Goal: Task Accomplishment & Management: Manage account settings

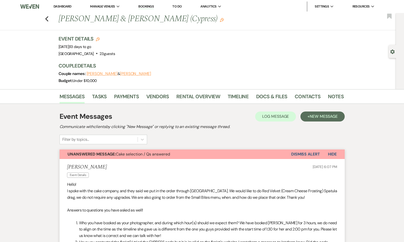
click at [227, 63] on h3 "Couple Details" at bounding box center [199, 65] width 280 height 7
click at [39, 5] on img at bounding box center [29, 6] width 19 height 11
drag, startPoint x: 57, startPoint y: 6, endPoint x: 62, endPoint y: 6, distance: 5.3
click at [57, 6] on link "Dashboard" at bounding box center [63, 6] width 18 height 4
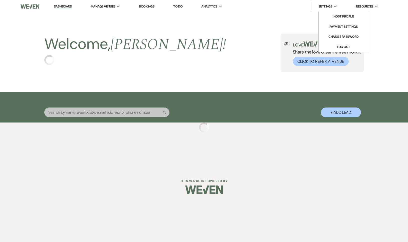
click at [320, 11] on li "Settings Expand Host Profile Payment Settings Change Password Log Out" at bounding box center [325, 7] width 29 height 10
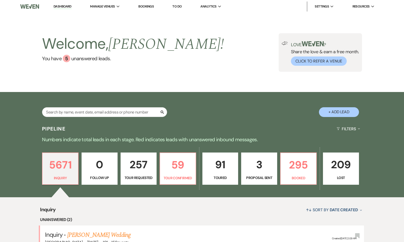
click at [0, 0] on li "Host Profile" at bounding box center [0, 0] width 0 height 0
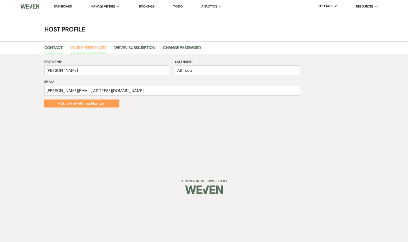
click at [94, 48] on link "Your Preferences" at bounding box center [88, 50] width 37 height 10
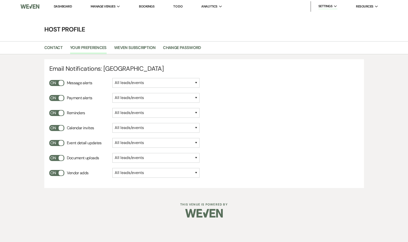
click at [57, 82] on button "On" at bounding box center [56, 83] width 15 height 6
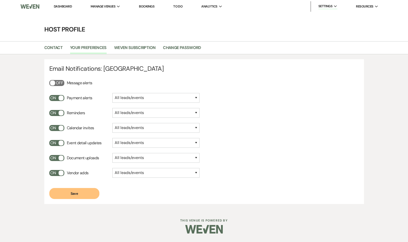
click at [59, 98] on button "On" at bounding box center [56, 98] width 15 height 6
click at [54, 112] on button "On" at bounding box center [56, 113] width 15 height 6
click at [56, 129] on button "On" at bounding box center [56, 128] width 15 height 6
click at [58, 144] on button "On" at bounding box center [56, 143] width 15 height 6
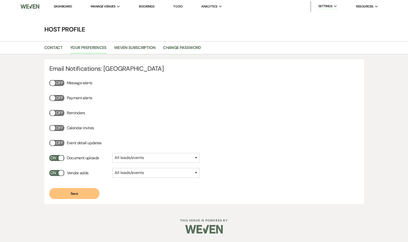
click at [60, 160] on button "On" at bounding box center [56, 158] width 15 height 6
click at [58, 175] on button "On" at bounding box center [56, 173] width 15 height 6
click at [68, 194] on button "Save" at bounding box center [74, 193] width 50 height 11
click at [133, 49] on link "Weven Subscription" at bounding box center [134, 50] width 41 height 10
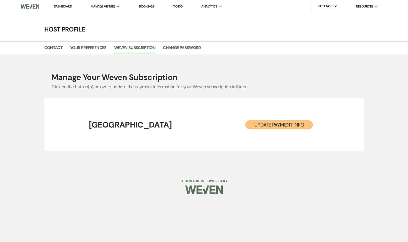
click at [161, 52] on li "Weven Subscription" at bounding box center [138, 49] width 49 height 11
click at [177, 48] on link "Change Password" at bounding box center [182, 50] width 38 height 10
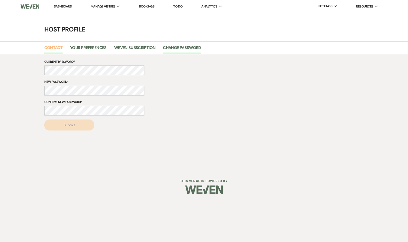
click at [51, 45] on link "Contact" at bounding box center [53, 50] width 19 height 10
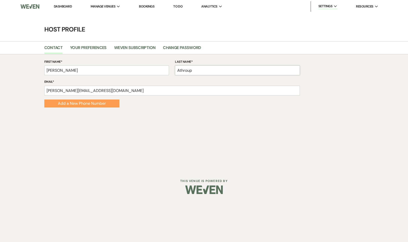
click at [189, 70] on input "Athroup" at bounding box center [237, 71] width 125 height 10
click at [195, 126] on div "First Name* [PERSON_NAME] Name* Athrorp Email* [PERSON_NAME][EMAIL_ADDRESS][DOM…" at bounding box center [204, 92] width 408 height 77
drag, startPoint x: 185, startPoint y: 70, endPoint x: 188, endPoint y: 73, distance: 4.8
click at [185, 70] on input "Athrorp" at bounding box center [237, 71] width 125 height 10
type input "[PERSON_NAME]"
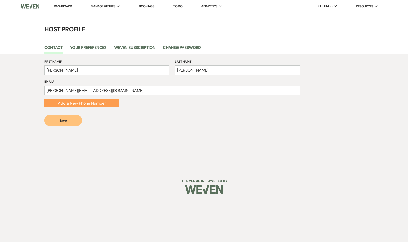
click at [180, 96] on form "First Name* [PERSON_NAME] Name* [PERSON_NAME] Email* [PERSON_NAME][EMAIL_ADDRES…" at bounding box center [172, 92] width 256 height 67
click at [58, 119] on button "Save" at bounding box center [63, 120] width 38 height 11
click at [62, 5] on link "Dashboard" at bounding box center [63, 6] width 18 height 4
